Goal: Information Seeking & Learning: Find specific fact

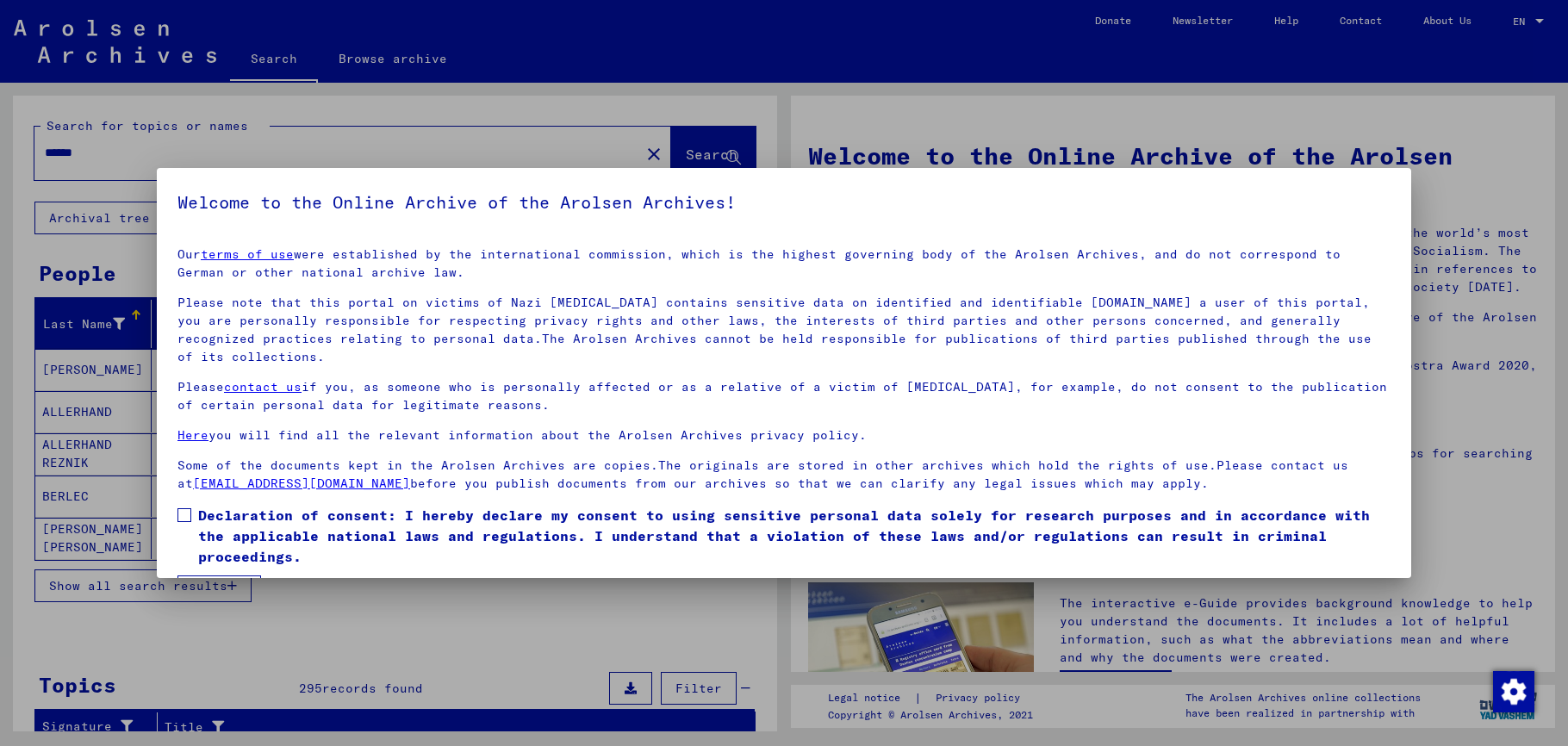
click at [183, 516] on span at bounding box center [185, 516] width 14 height 14
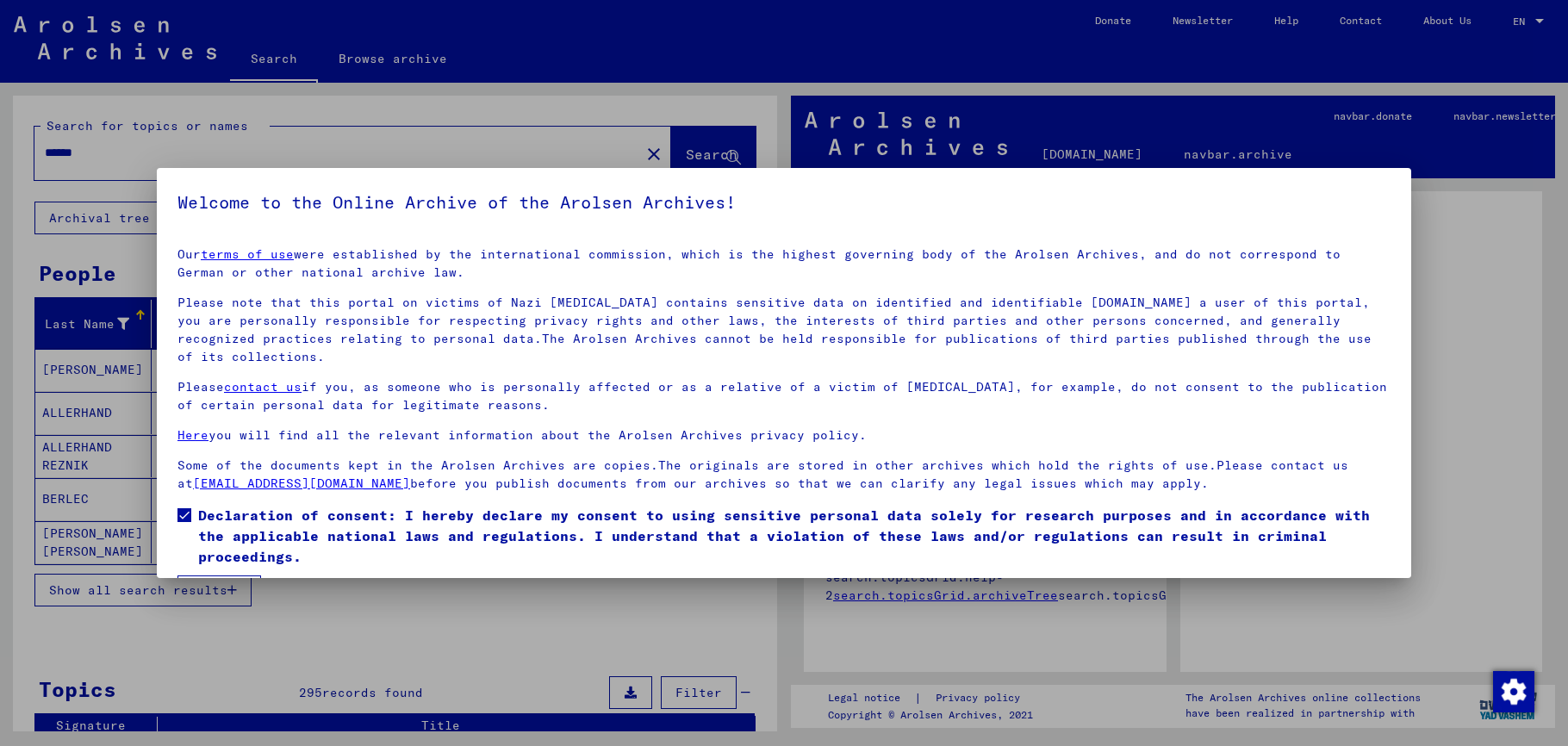
scroll to position [51, 0]
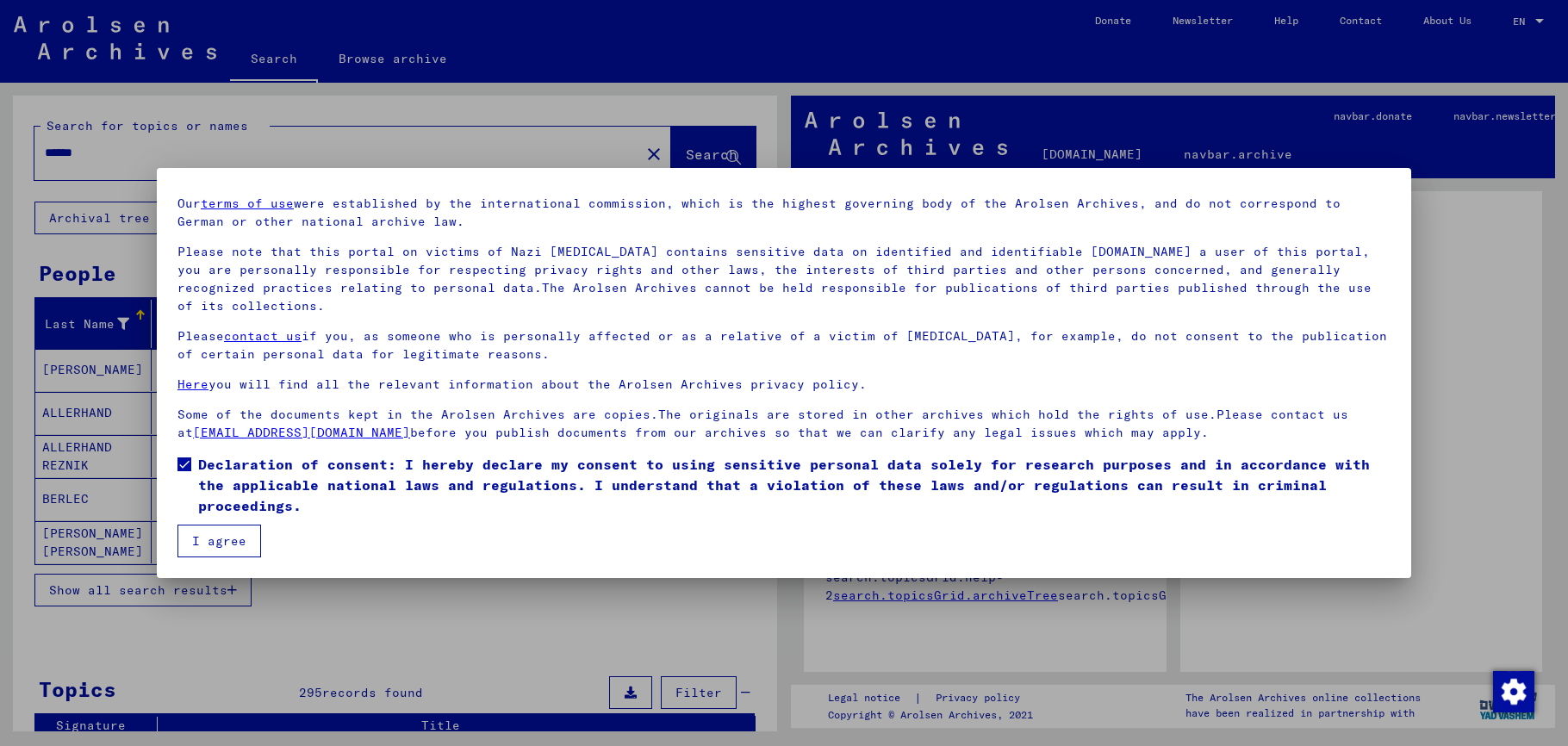
click at [196, 533] on button "I agree" at bounding box center [219, 540] width 84 height 33
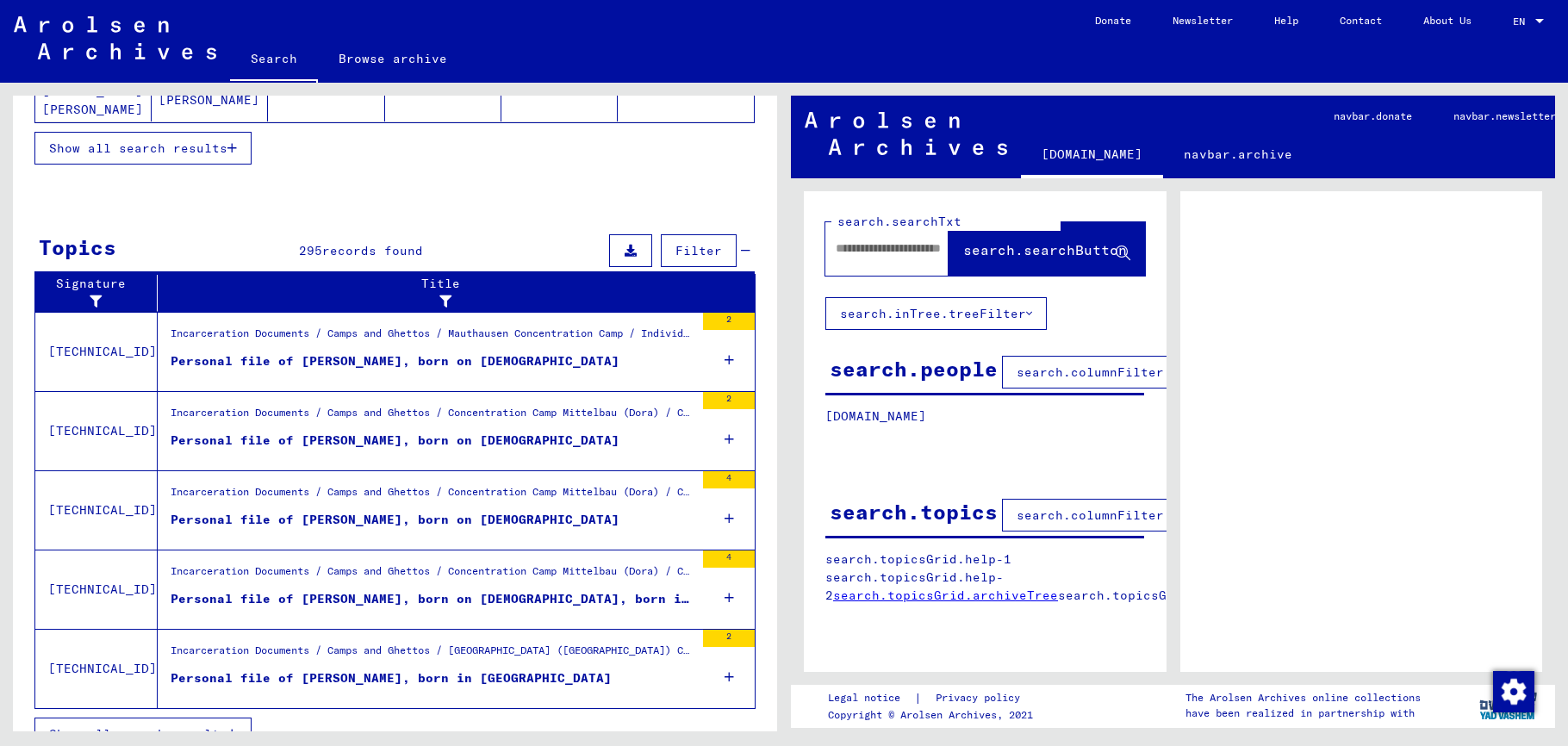
scroll to position [471, 0]
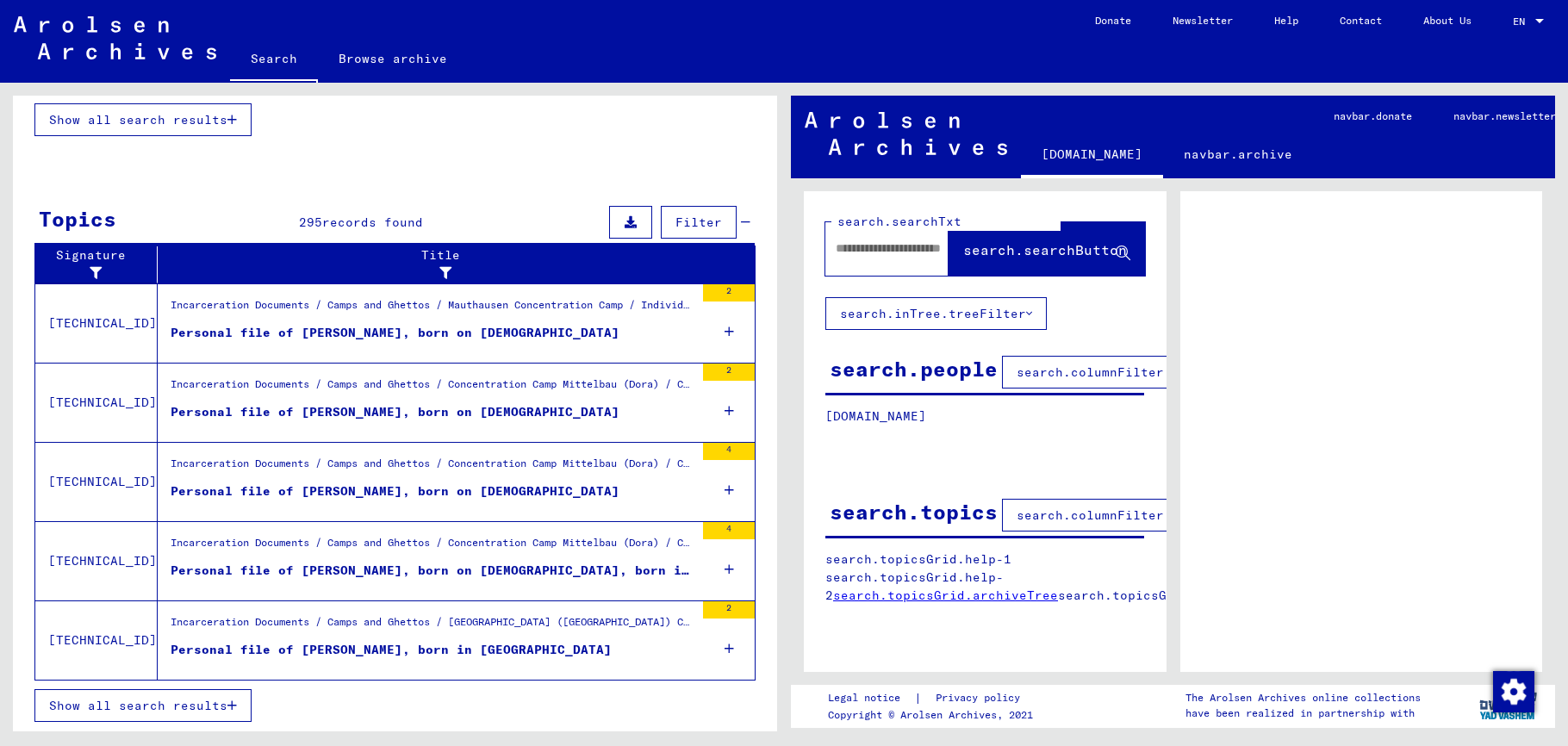
click at [192, 696] on button "Show all search results" at bounding box center [143, 705] width 217 height 33
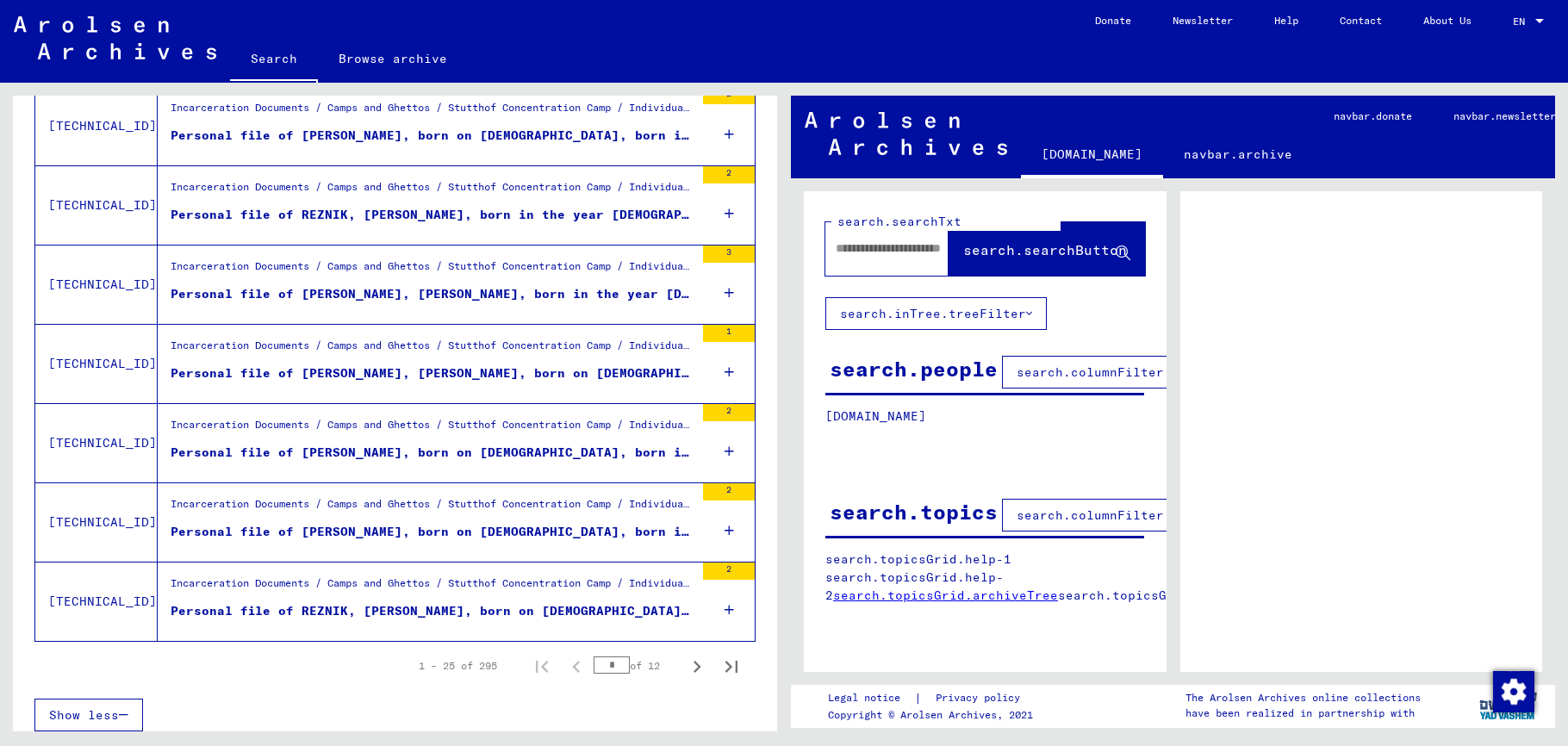
scroll to position [1789, 0]
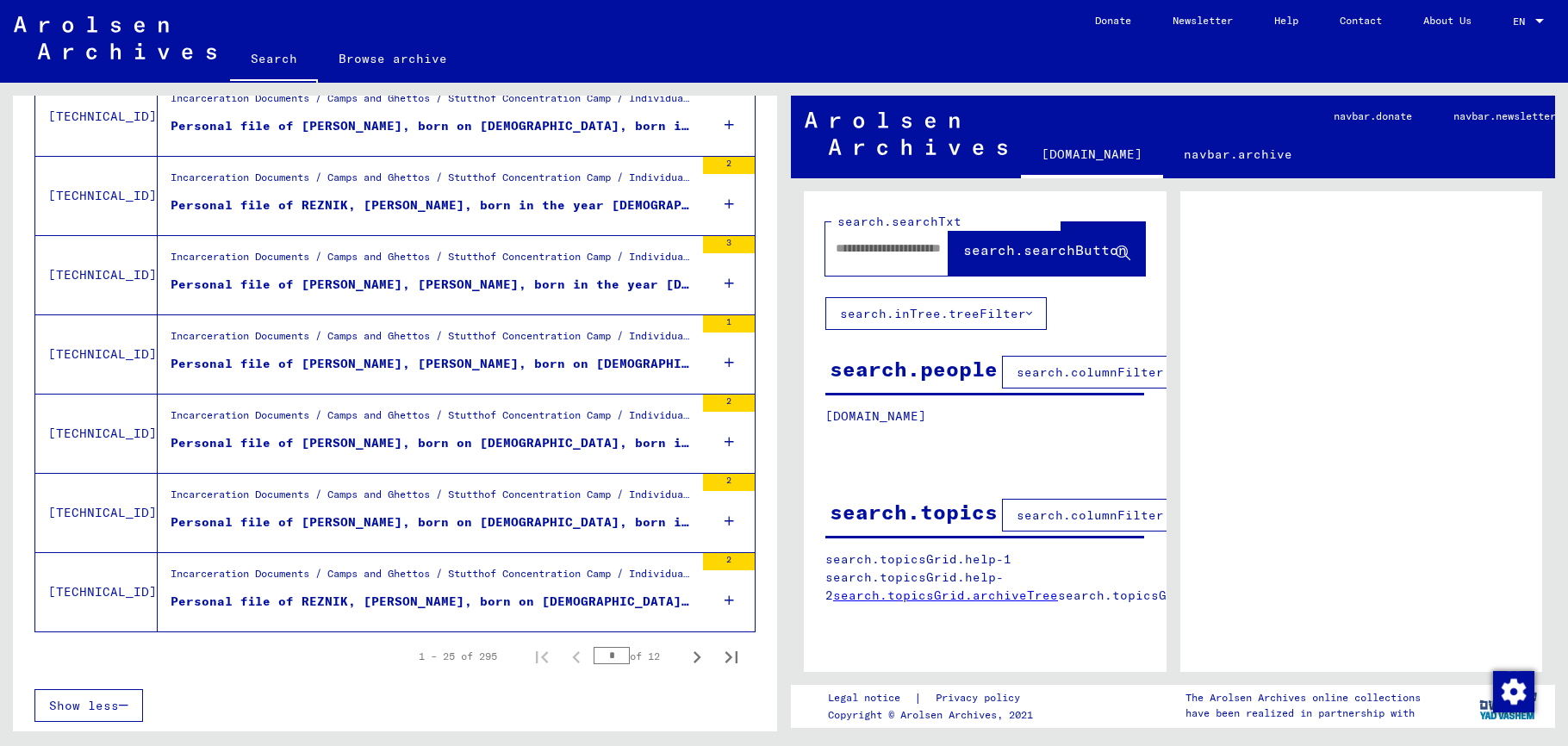
drag, startPoint x: 604, startPoint y: 657, endPoint x: 571, endPoint y: 658, distance: 33.0
click at [593, 658] on input "*" at bounding box center [611, 656] width 36 height 18
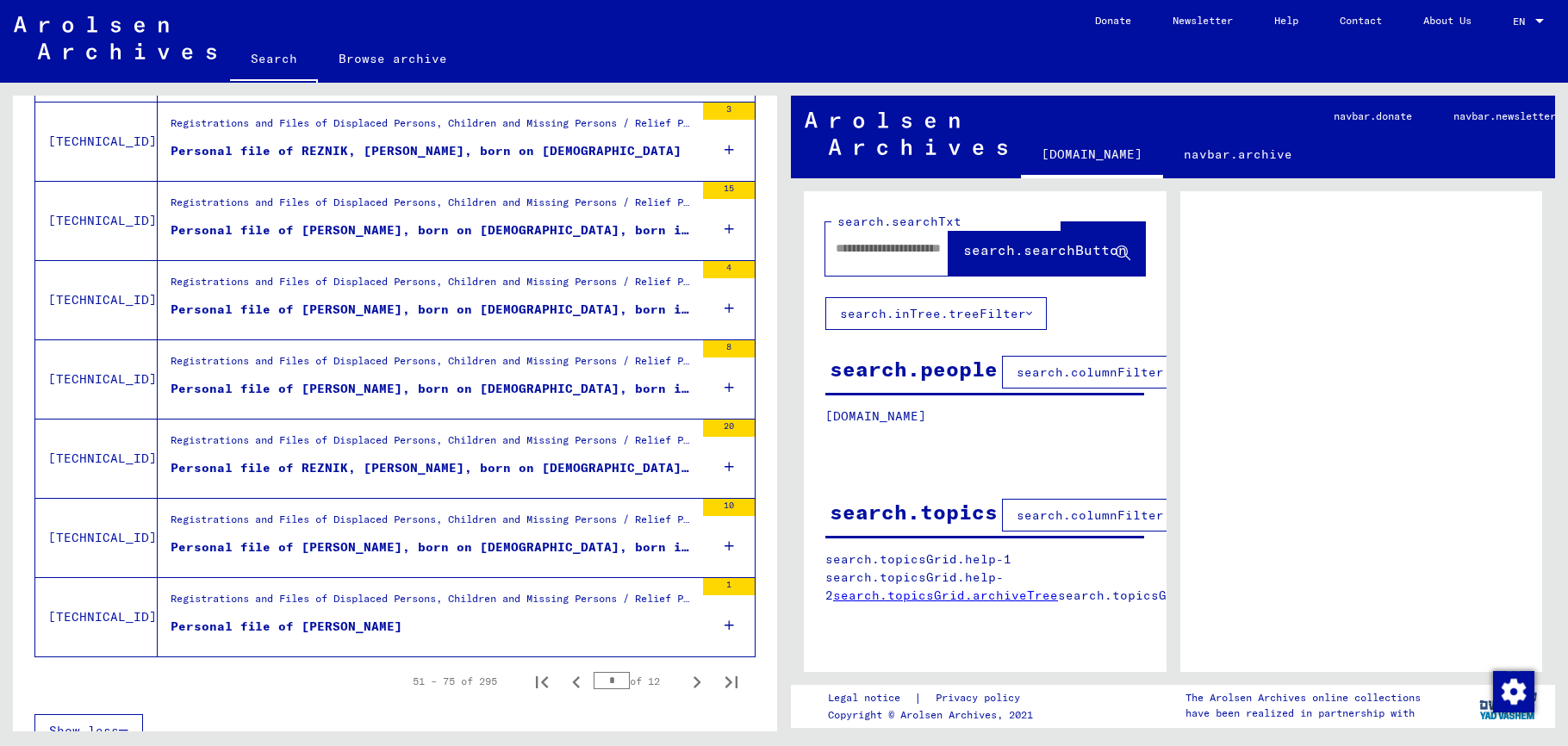
scroll to position [1769, 0]
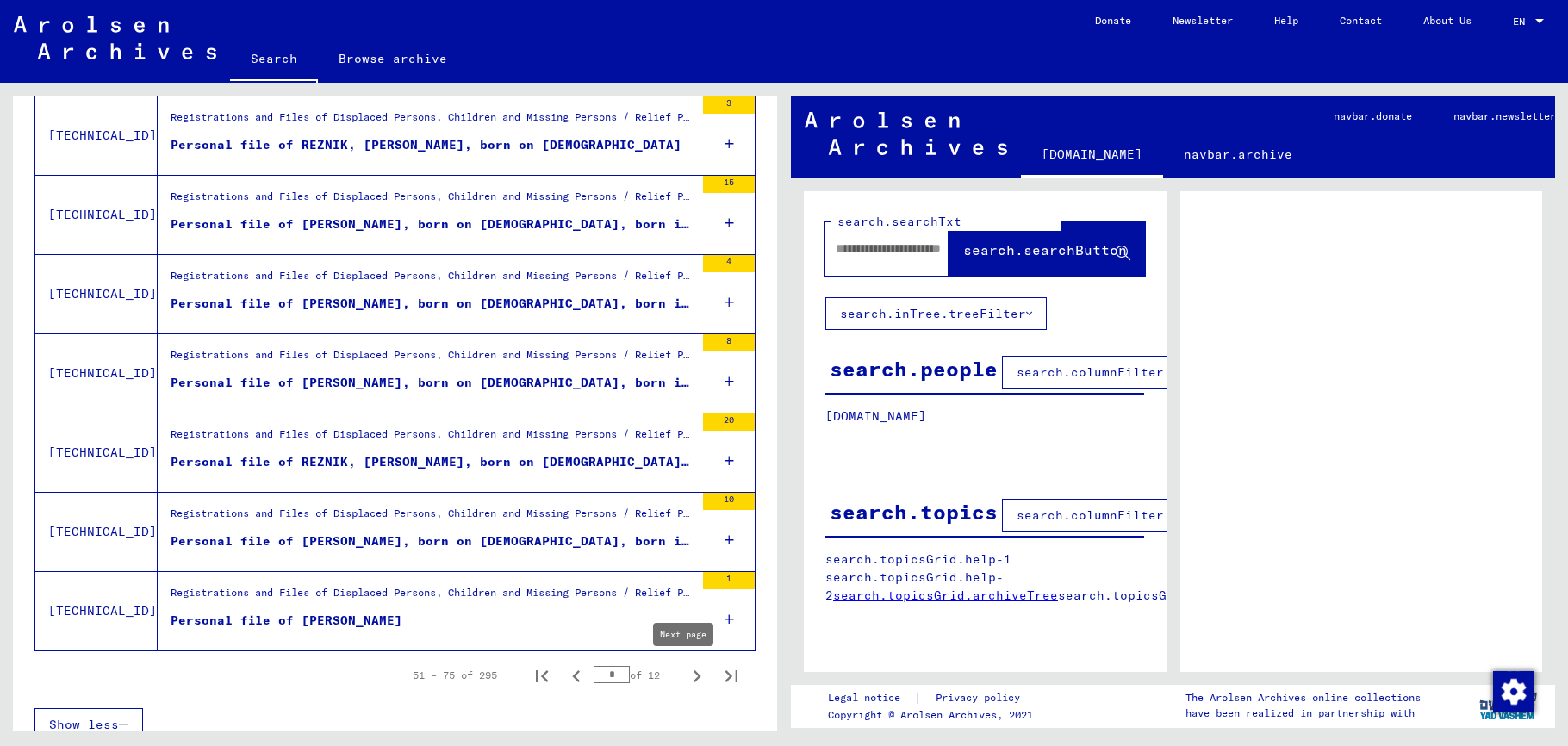
click at [685, 676] on icon "Next page" at bounding box center [697, 675] width 24 height 24
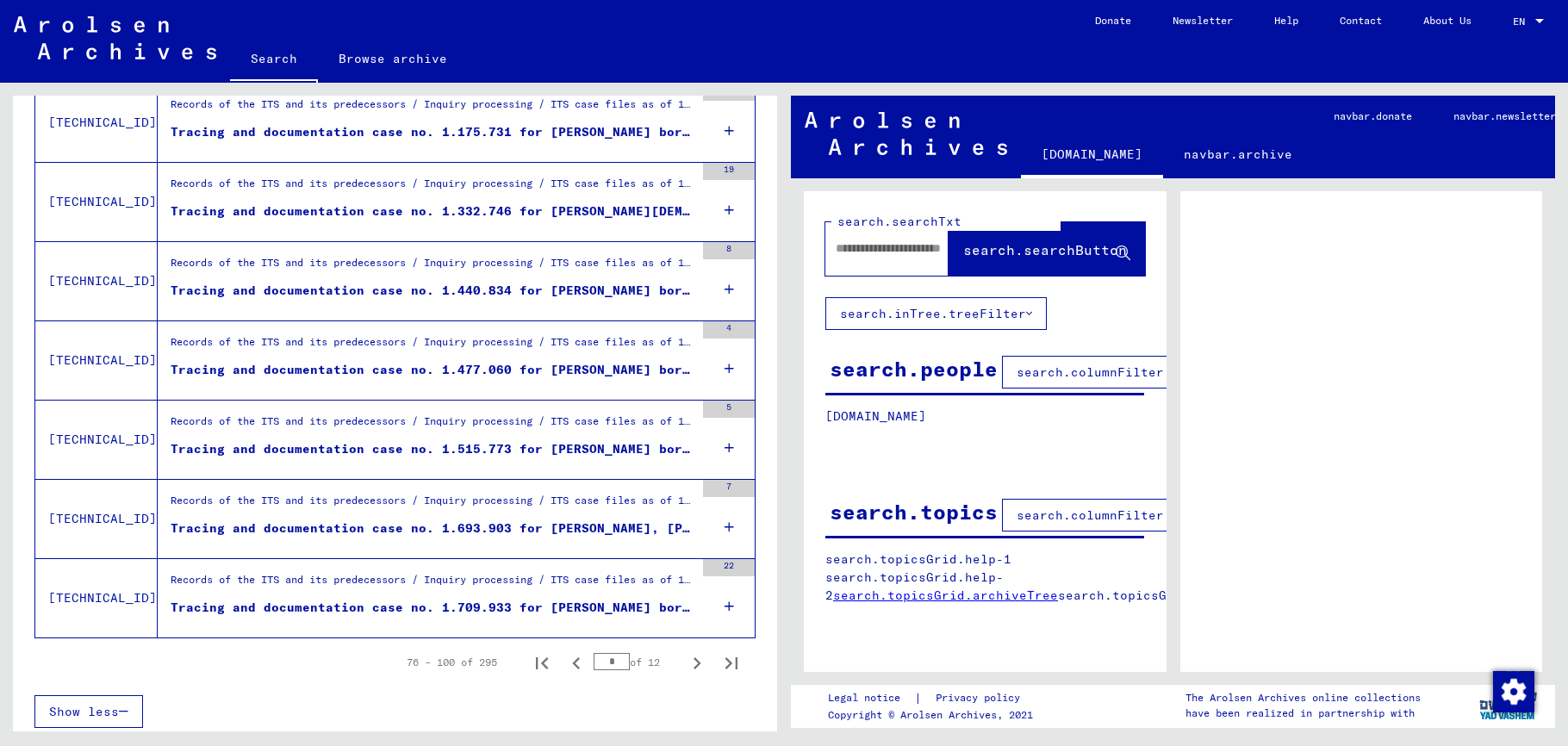
scroll to position [1789, 0]
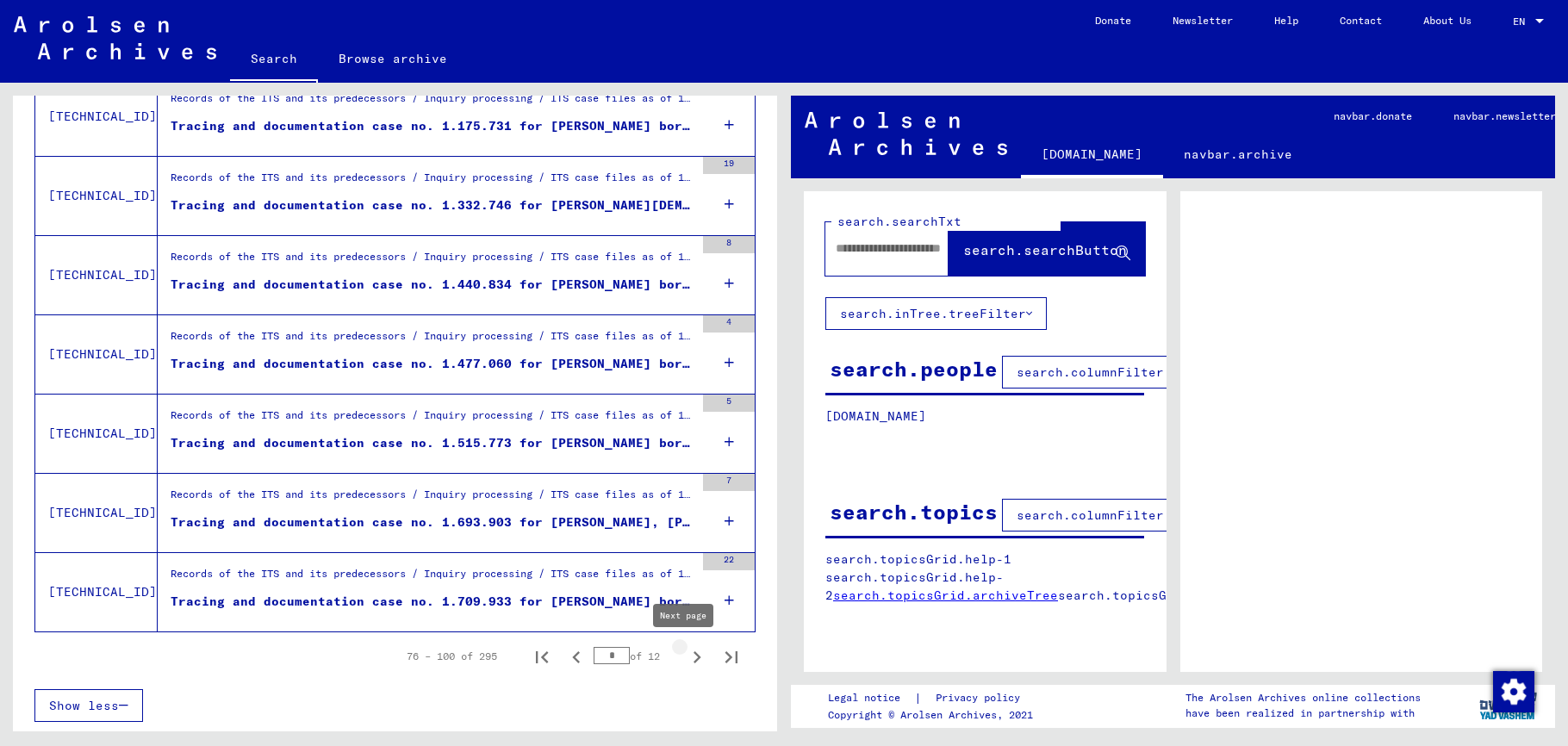
click at [685, 664] on icon "Next page" at bounding box center [697, 657] width 24 height 24
type input "*"
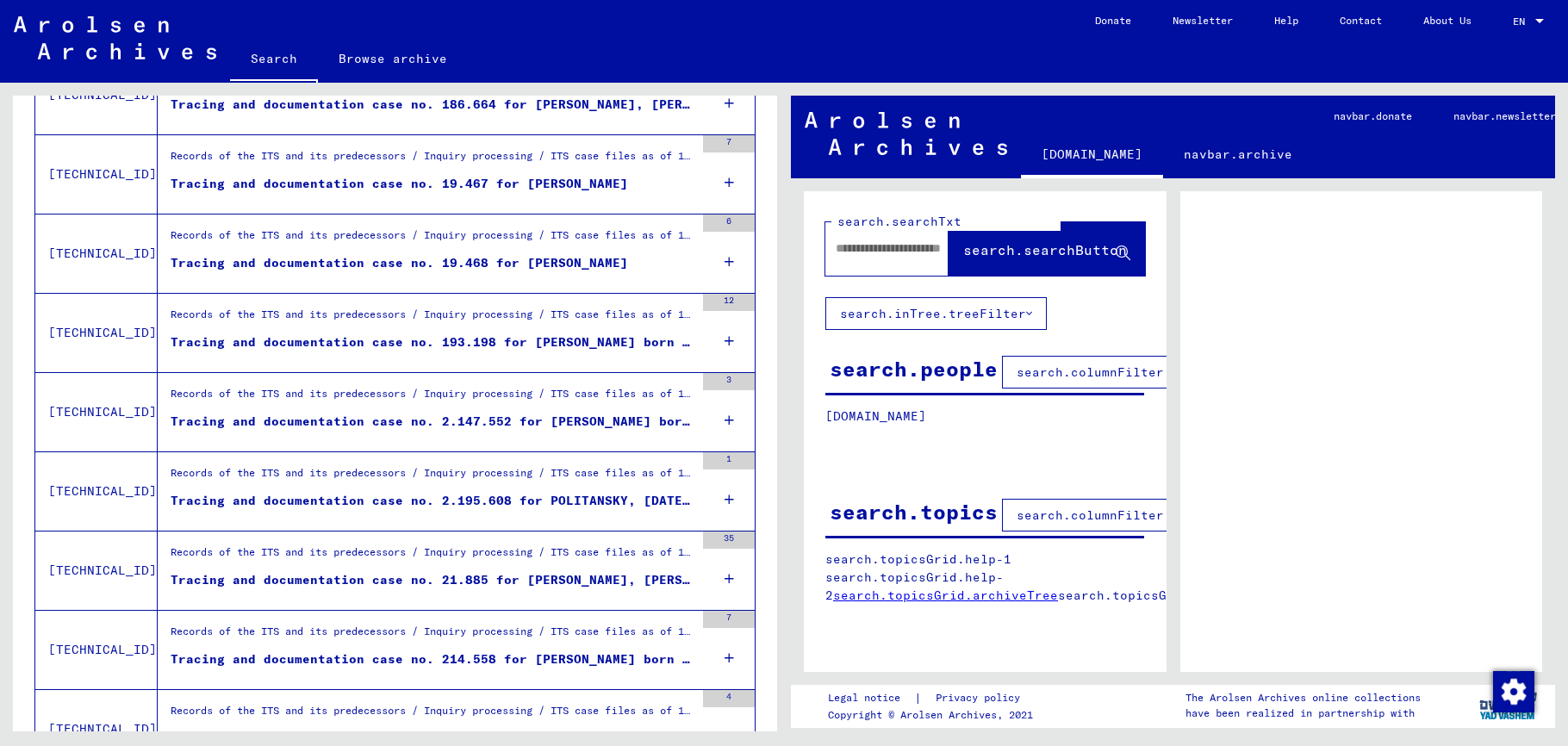
scroll to position [1664, 0]
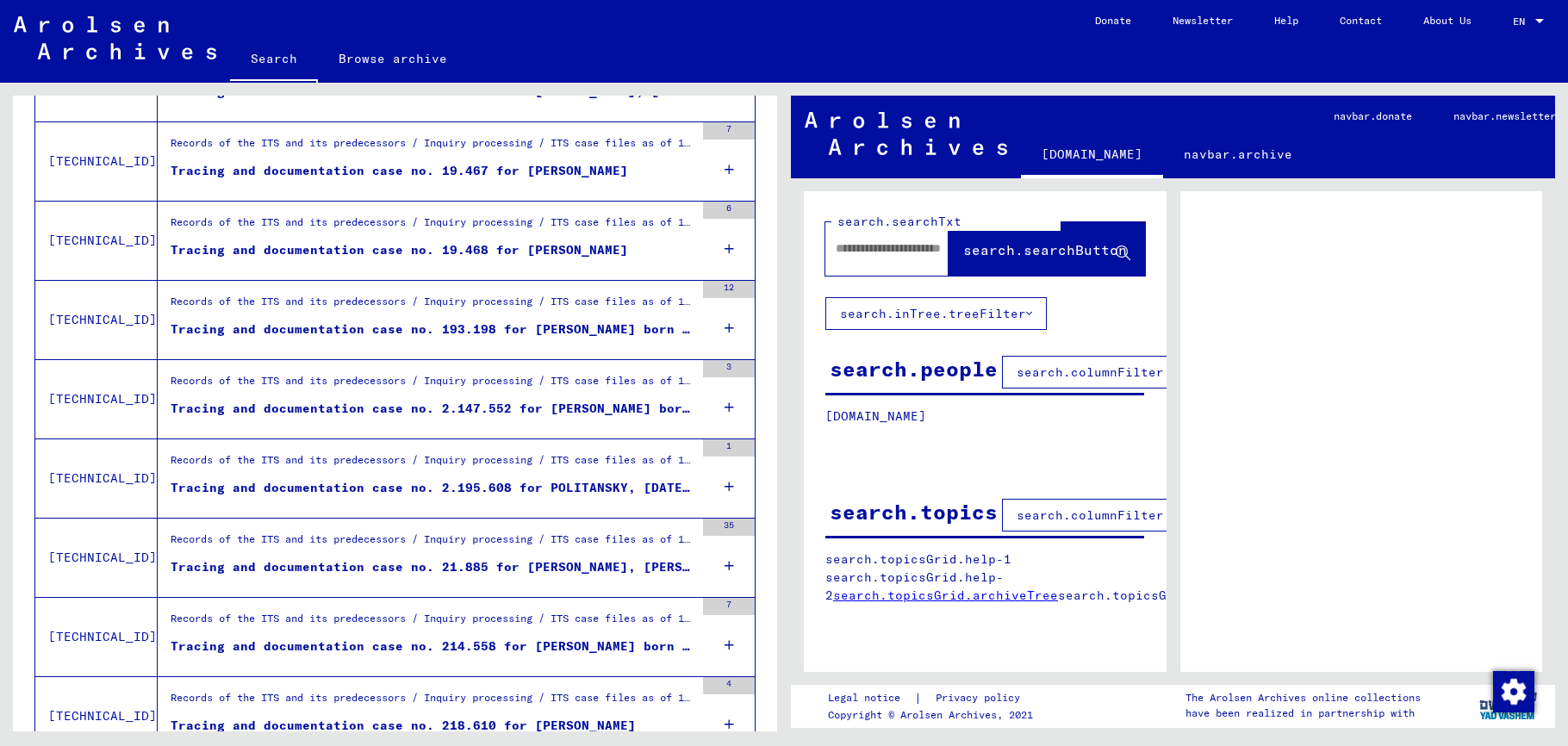
click at [686, 634] on td "Records of the ITS and its predecessors / Inquiry processing / ITS case files a…" at bounding box center [456, 637] width 597 height 79
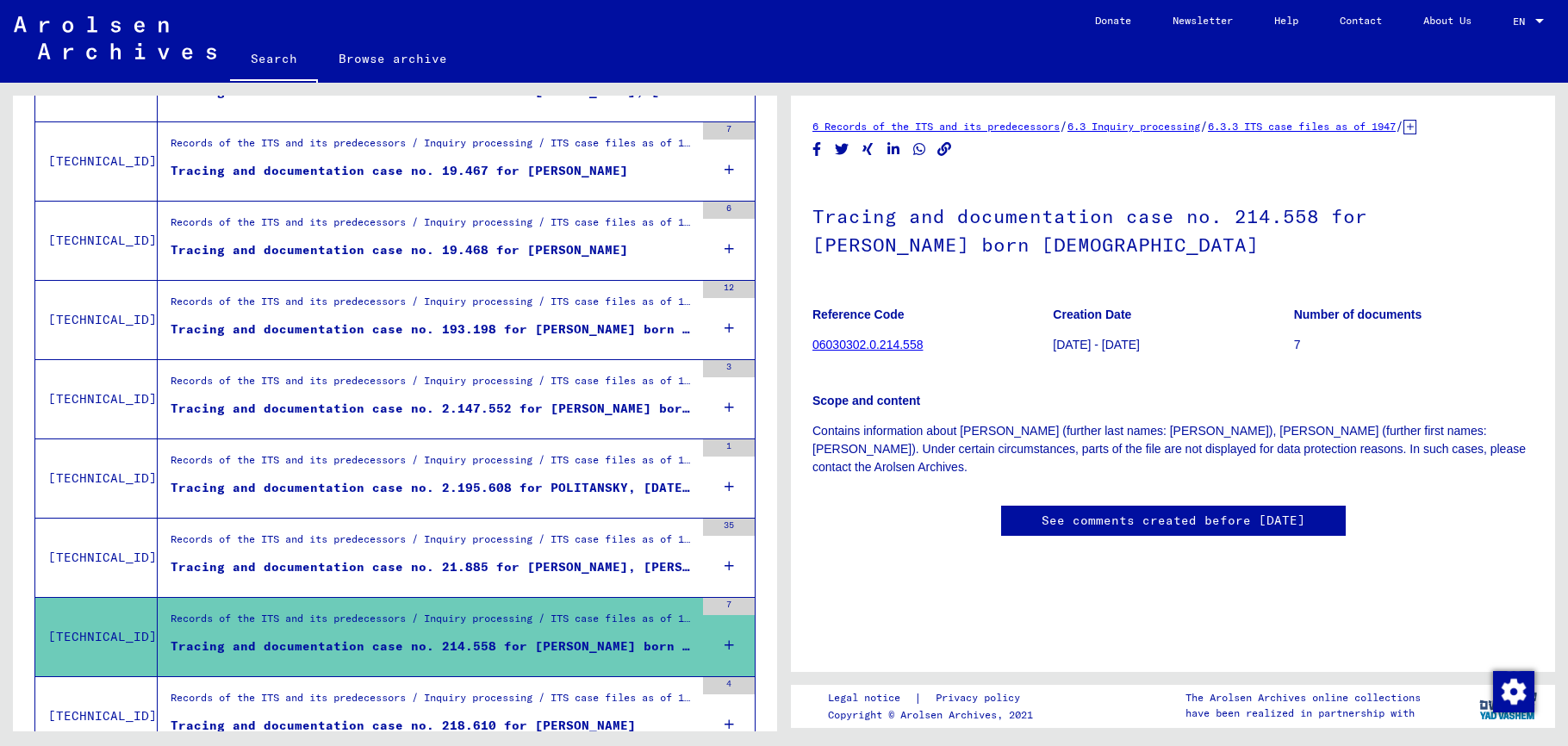
click at [725, 644] on icon at bounding box center [729, 645] width 10 height 60
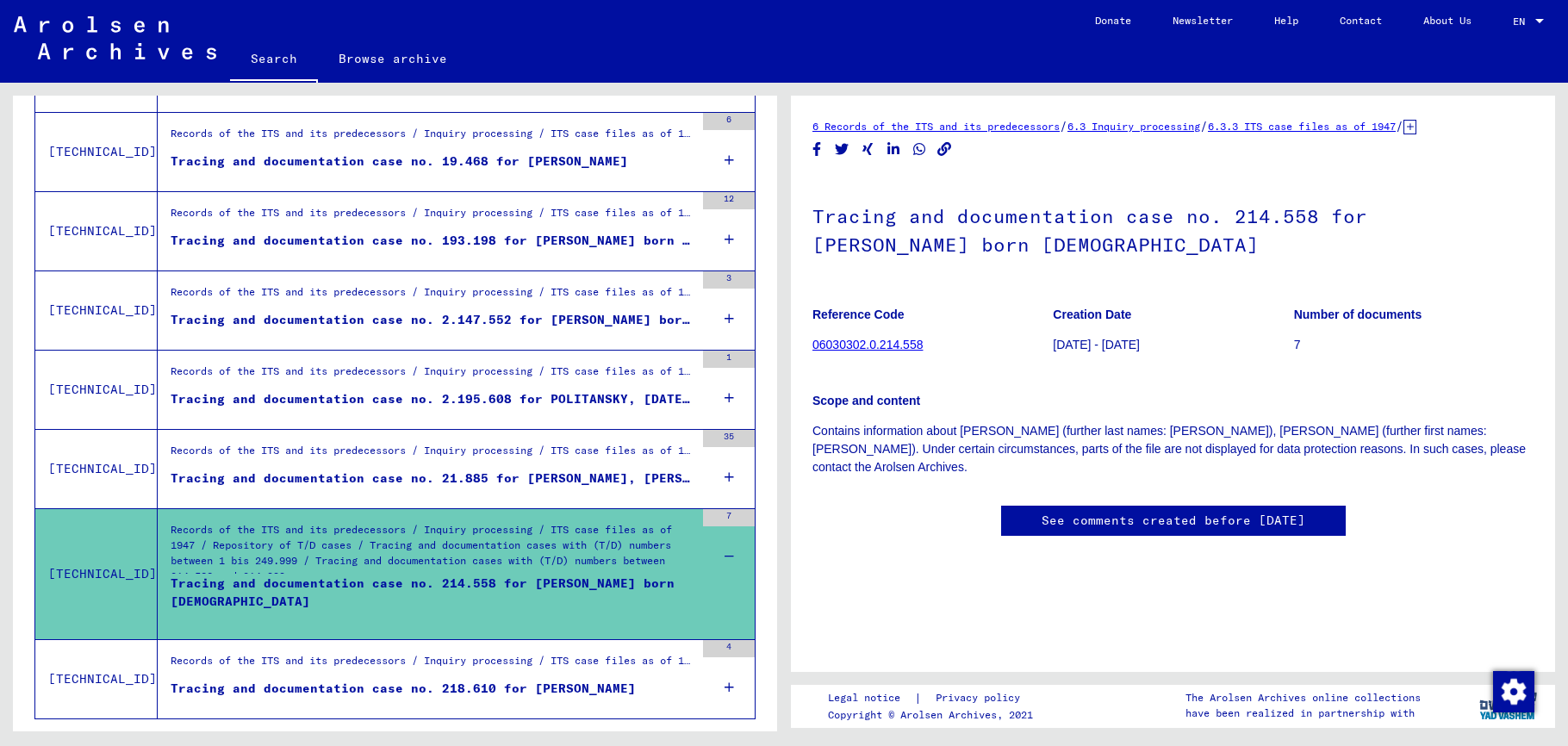
scroll to position [1756, 0]
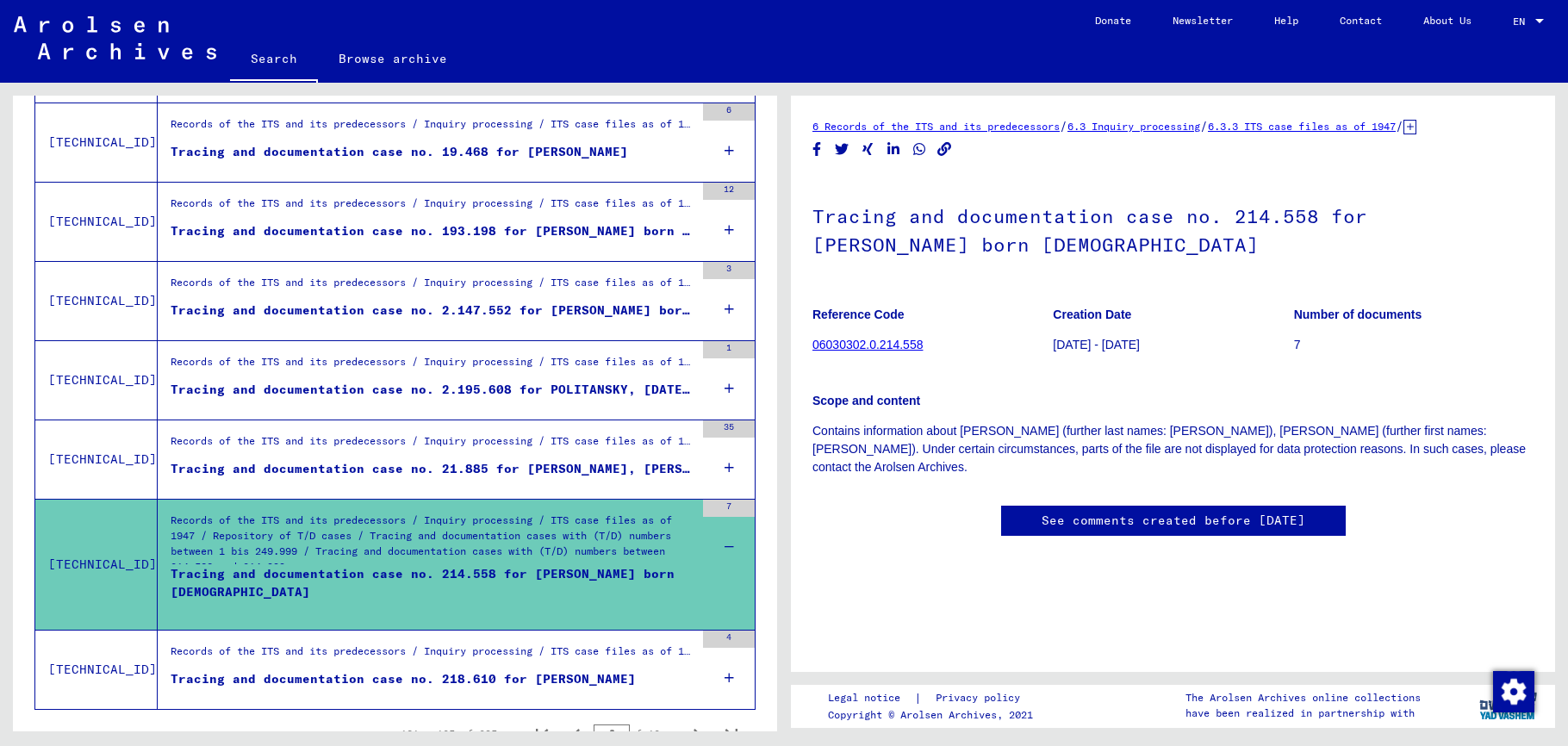
drag, startPoint x: 561, startPoint y: 509, endPoint x: 561, endPoint y: 553, distance: 44.0
click at [561, 553] on div "Records of the ITS and its predecessors / Inquiry processing / ITS case files a…" at bounding box center [432, 543] width 524 height 60
drag, startPoint x: 806, startPoint y: 347, endPoint x: 971, endPoint y: 355, distance: 165.2
click at [961, 355] on yv-its-full-details "6 Records of the ITS and its predecessors / 6.3 Inquiry processing / 6.3.3 ITS …" at bounding box center [1173, 344] width 765 height 454
drag, startPoint x: 976, startPoint y: 355, endPoint x: 942, endPoint y: 353, distance: 34.1
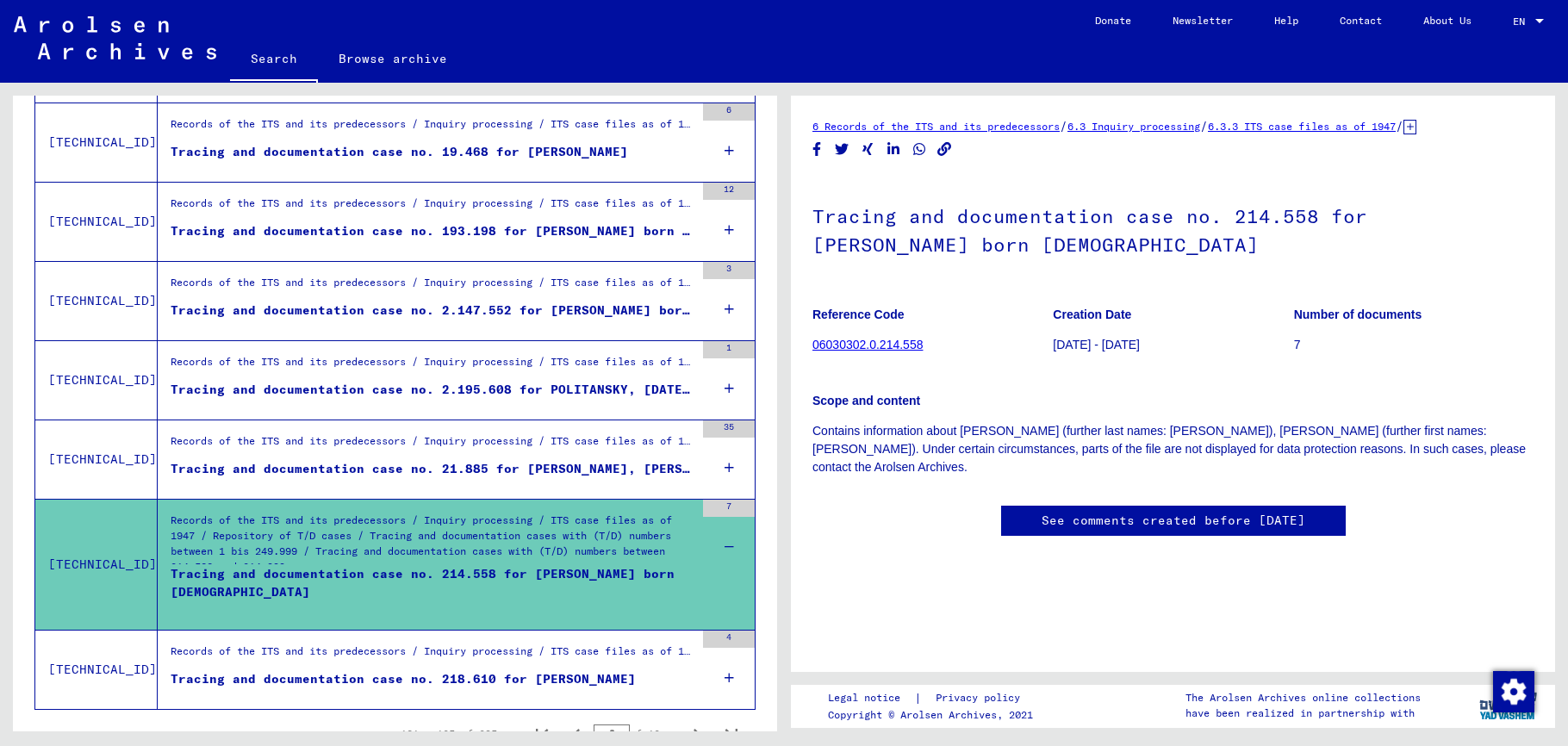
click at [976, 355] on figure "Reference Code 06030302.0.214.558" at bounding box center [931, 333] width 239 height 78
copy link "06030302.0.214.558"
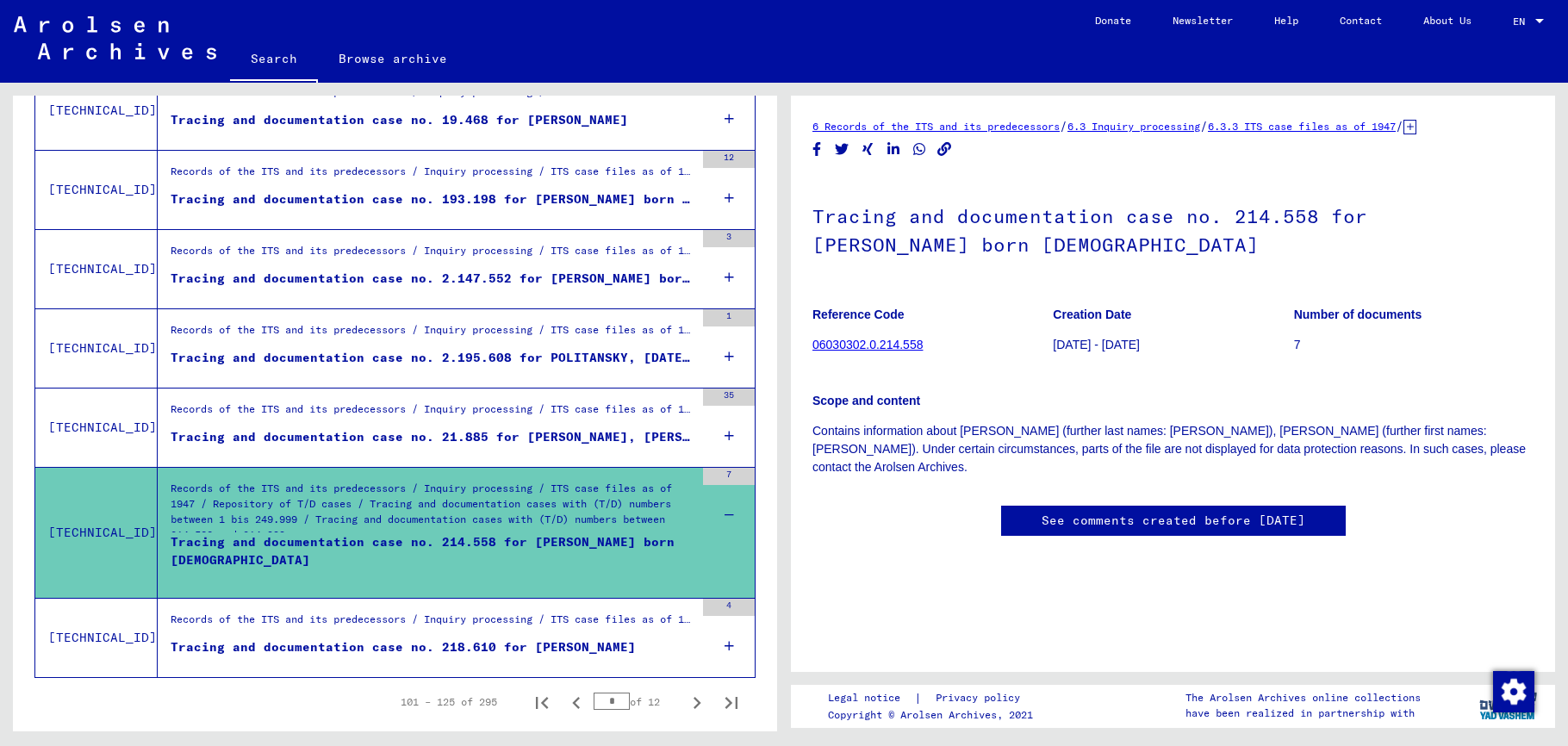
scroll to position [1834, 0]
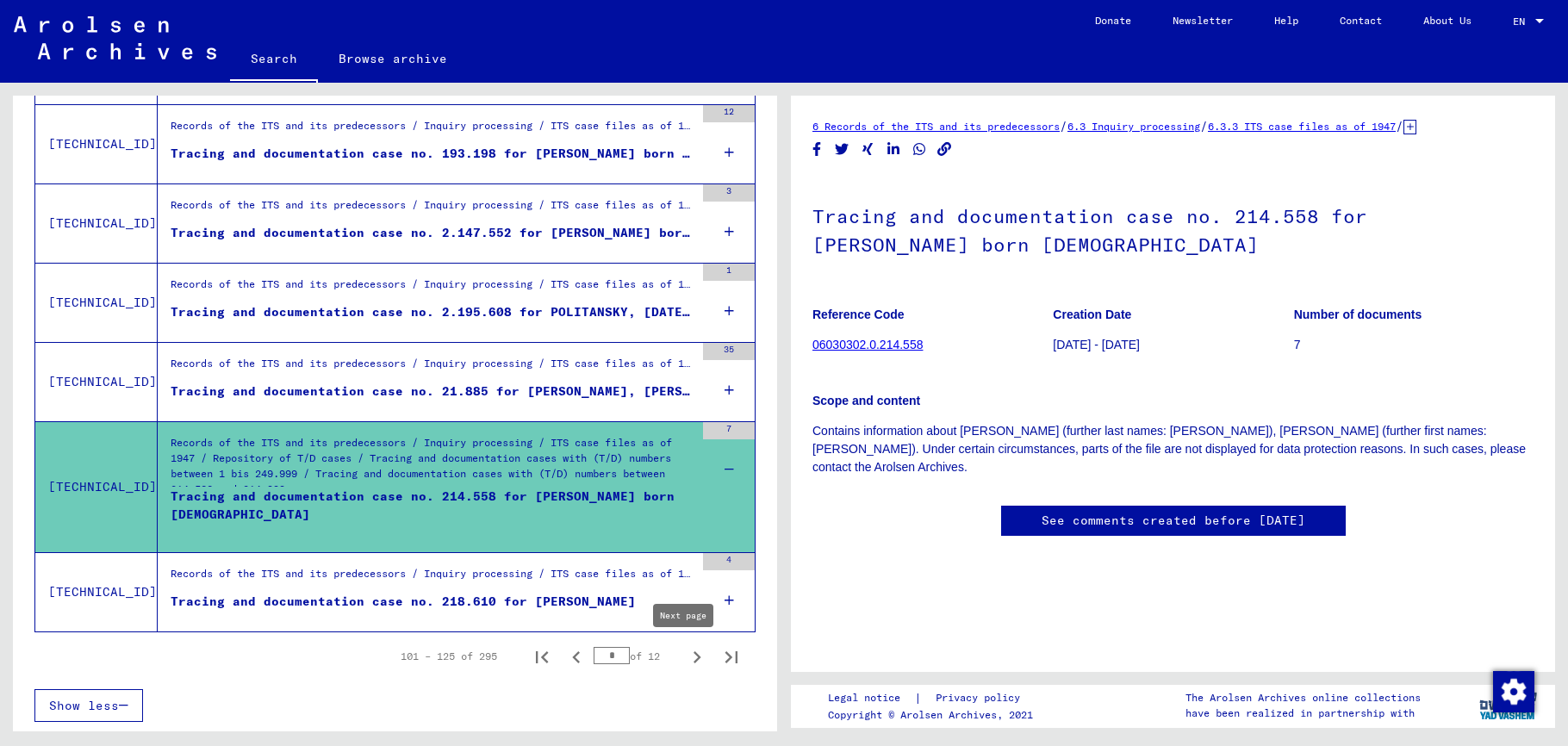
click at [685, 661] on icon "Next page" at bounding box center [697, 657] width 24 height 24
type input "*"
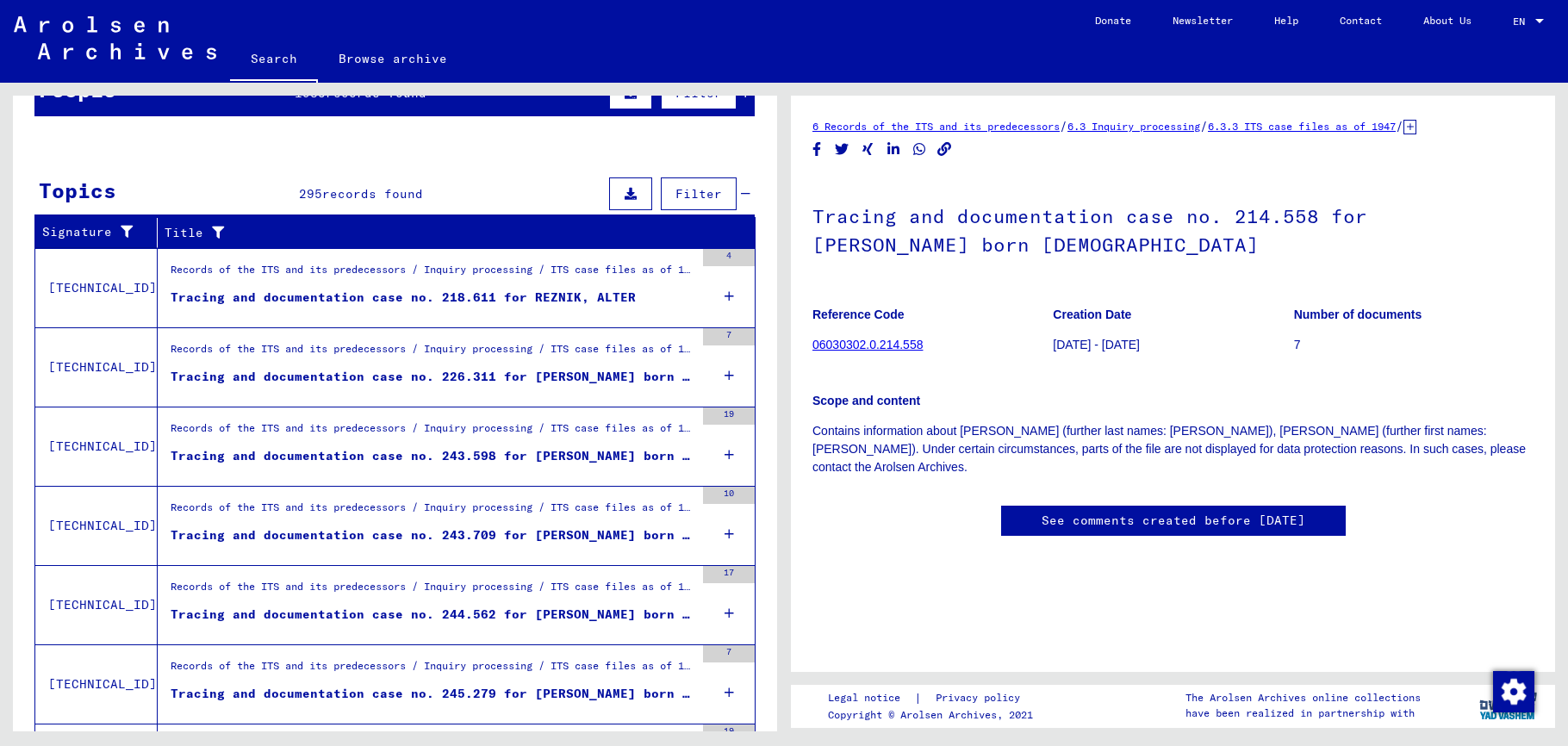
scroll to position [190, 0]
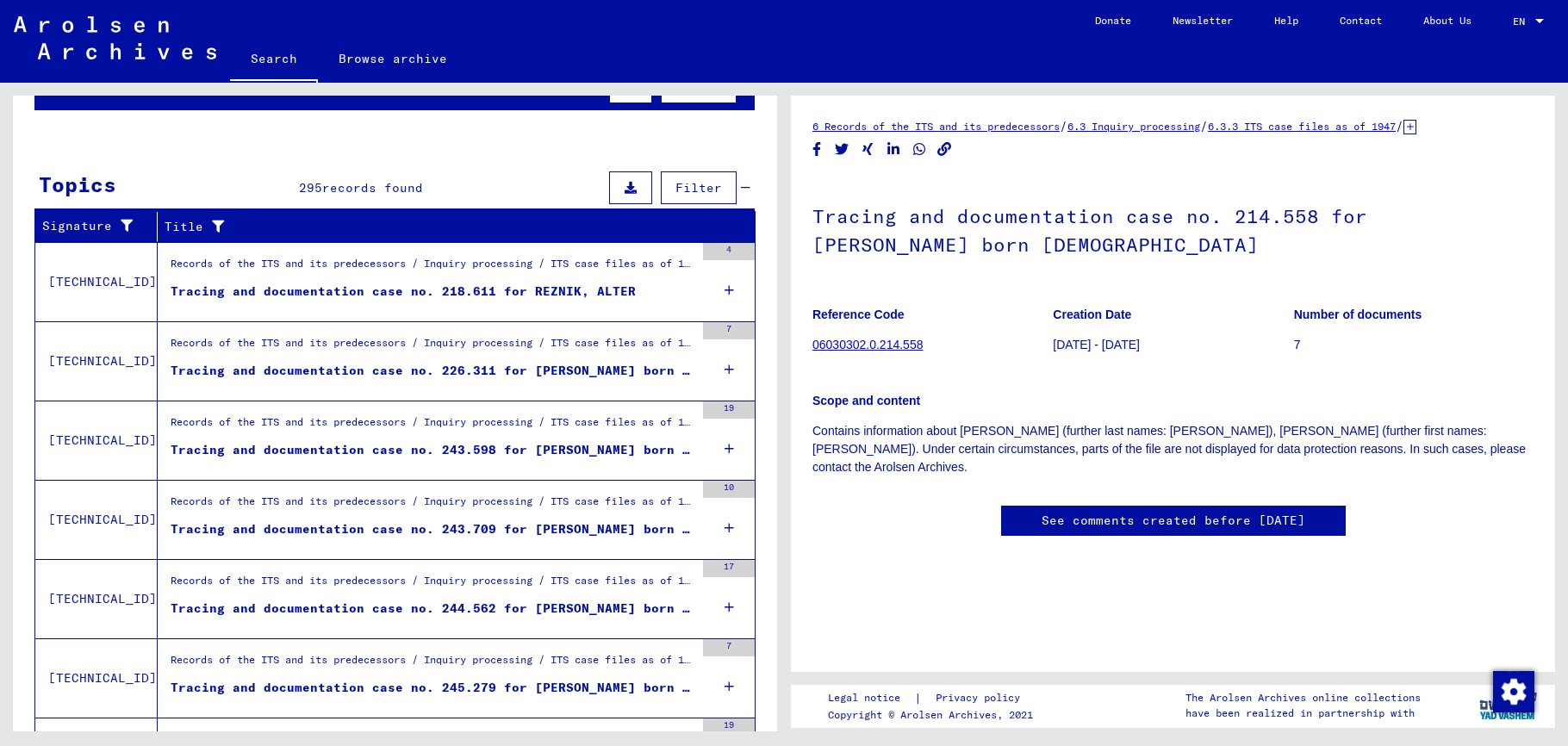
click at [720, 369] on mat-cell at bounding box center [686, 353] width 136 height 42
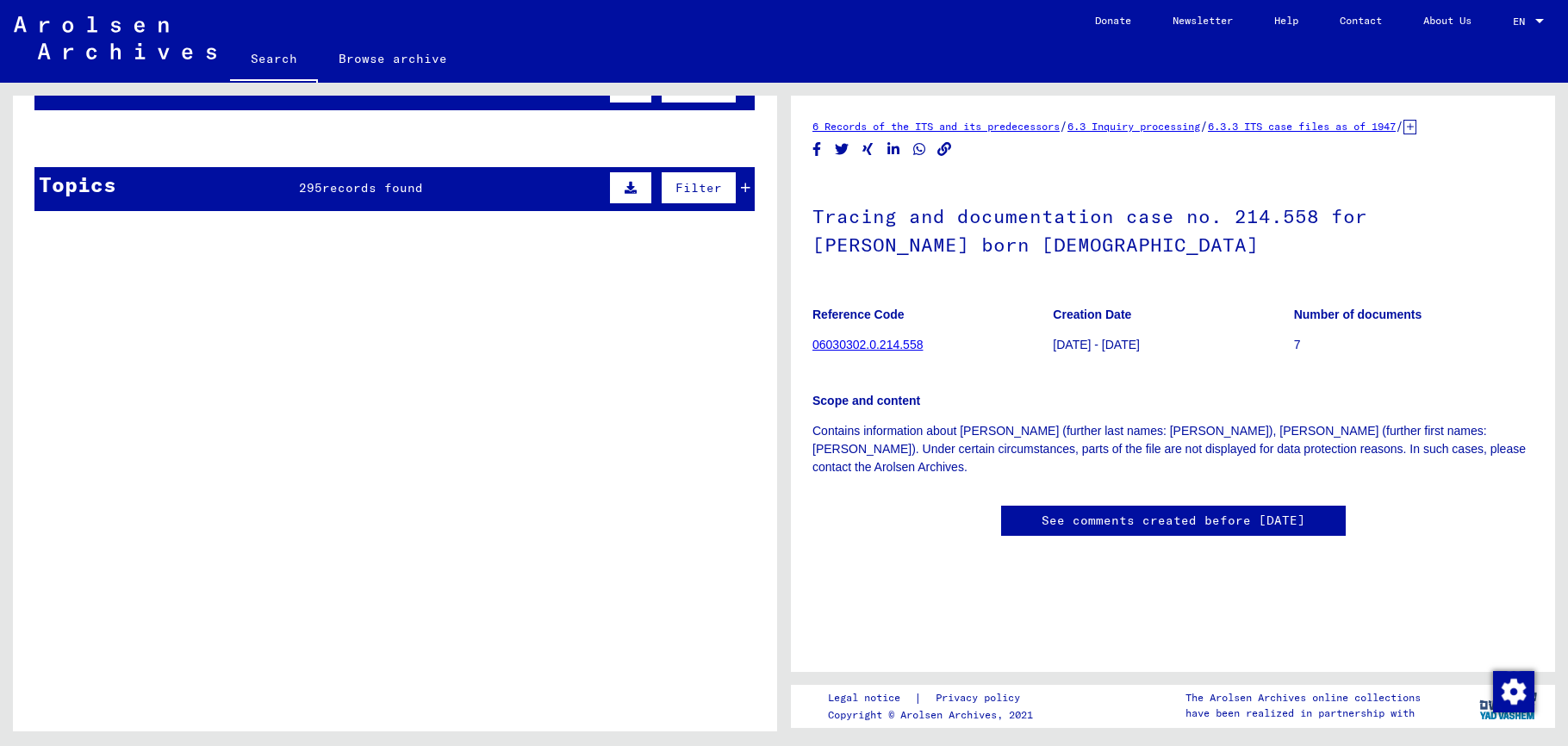
click at [441, 196] on mat-cell at bounding box center [443, 181] width 117 height 42
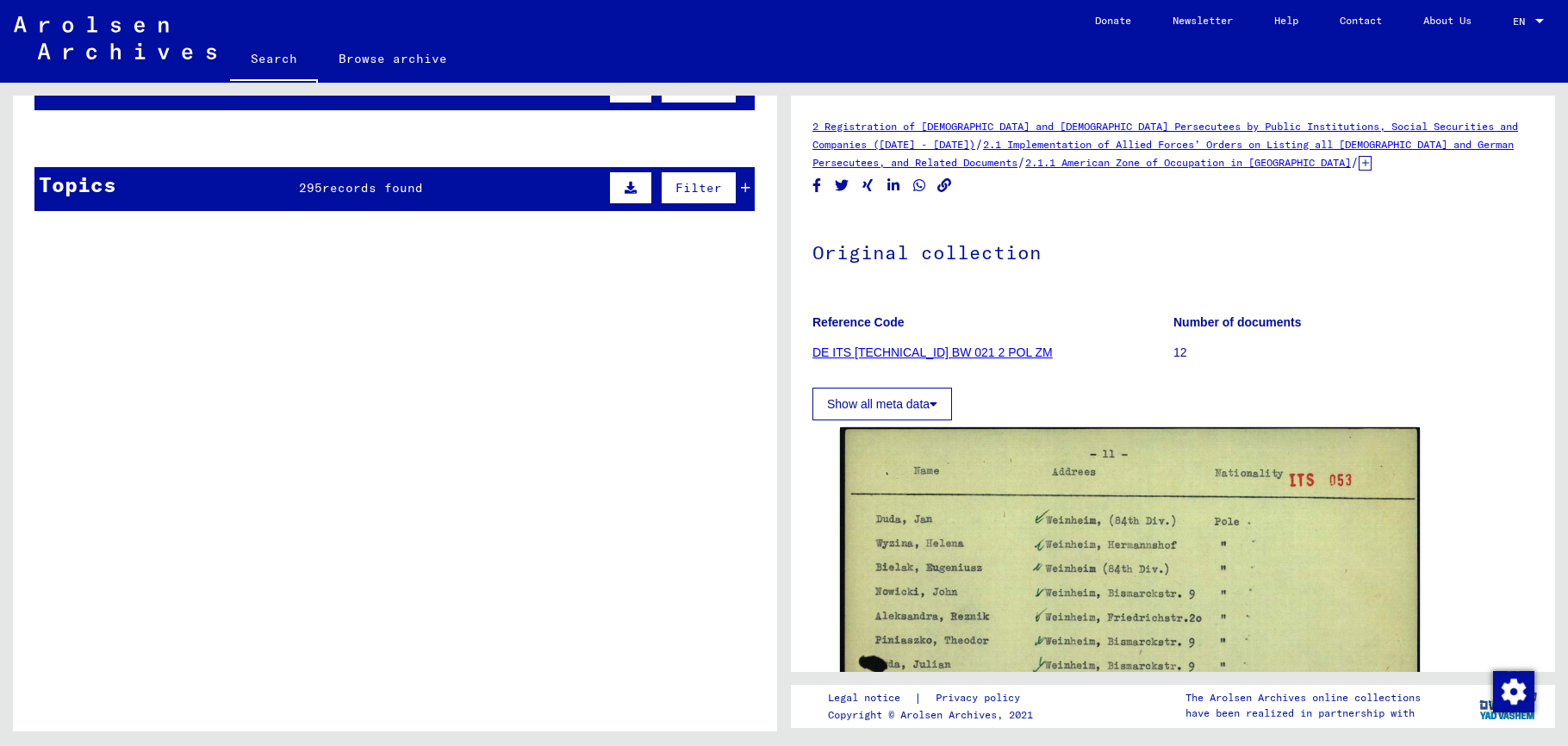
click at [337, 185] on mat-cell at bounding box center [326, 181] width 117 height 42
click at [385, 192] on mat-cell at bounding box center [443, 181] width 117 height 42
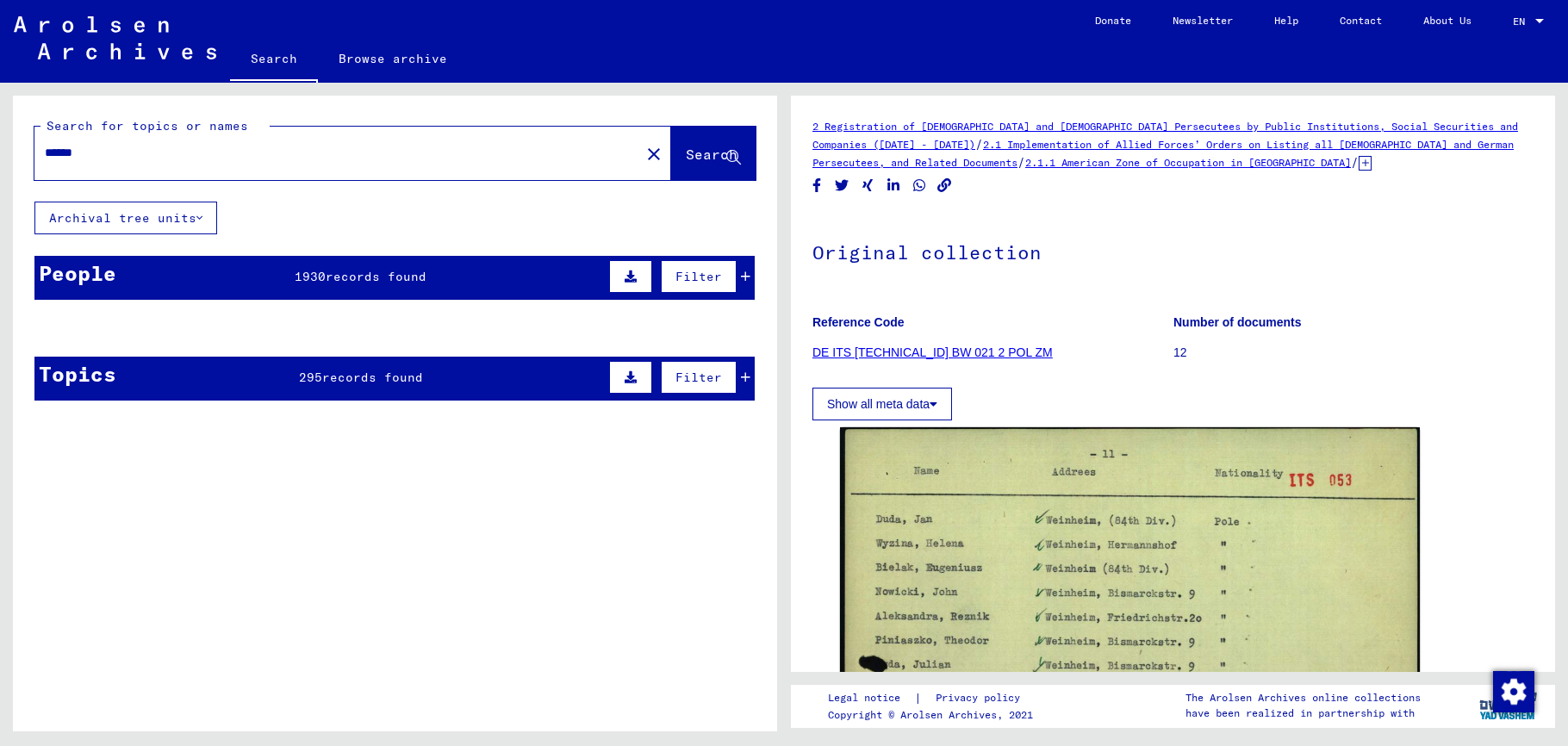
click at [397, 158] on input "******" at bounding box center [337, 153] width 585 height 18
click at [696, 161] on span "Search" at bounding box center [712, 154] width 52 height 18
